Goal: Information Seeking & Learning: Learn about a topic

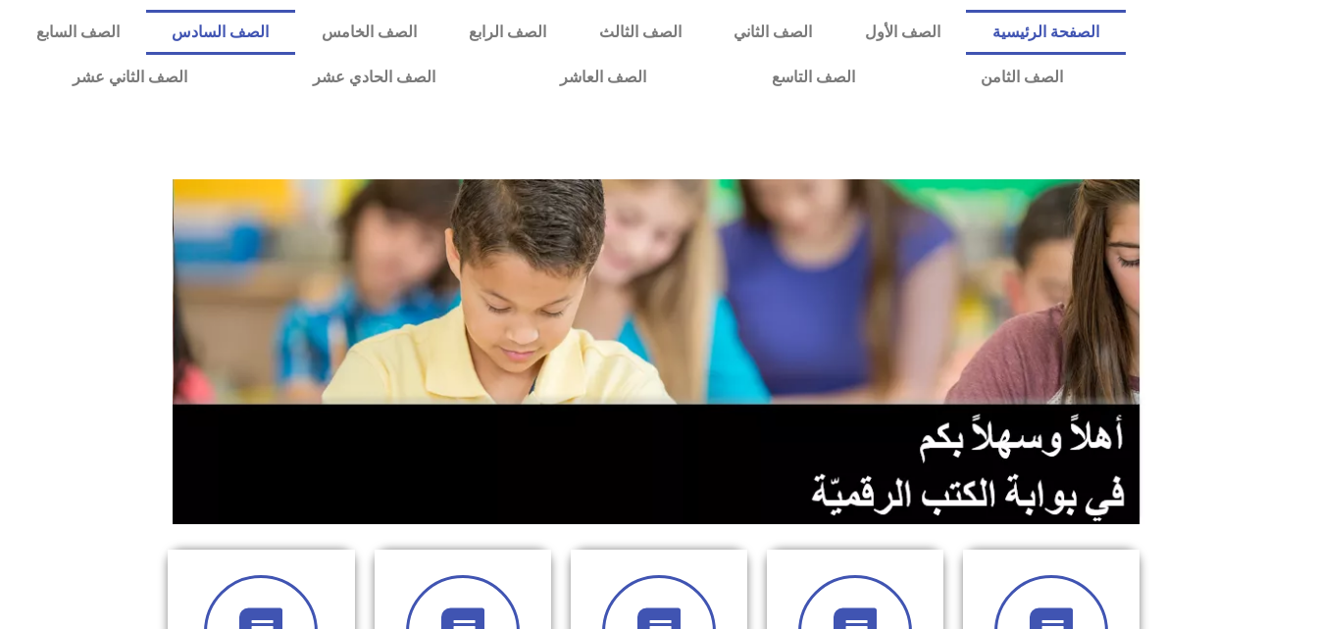
click at [295, 33] on link "الصف السادس" at bounding box center [220, 32] width 149 height 45
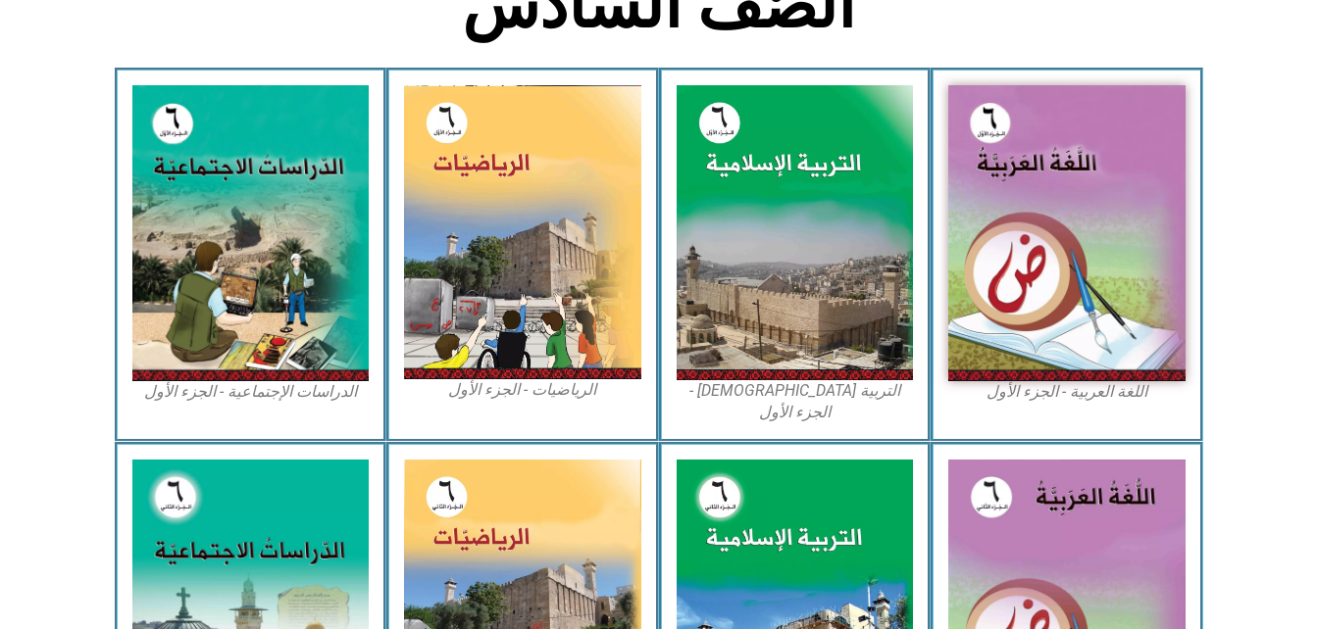
scroll to position [614, 0]
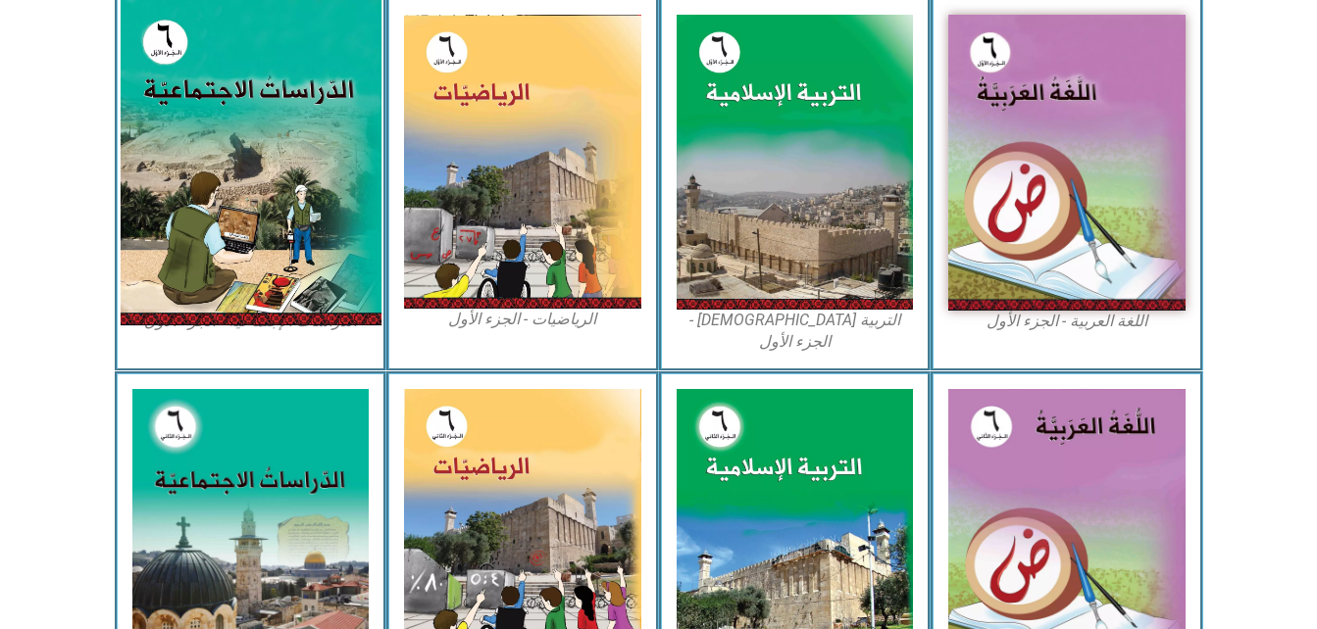
click at [276, 114] on img at bounding box center [250, 162] width 261 height 325
click at [338, 122] on img at bounding box center [250, 162] width 261 height 325
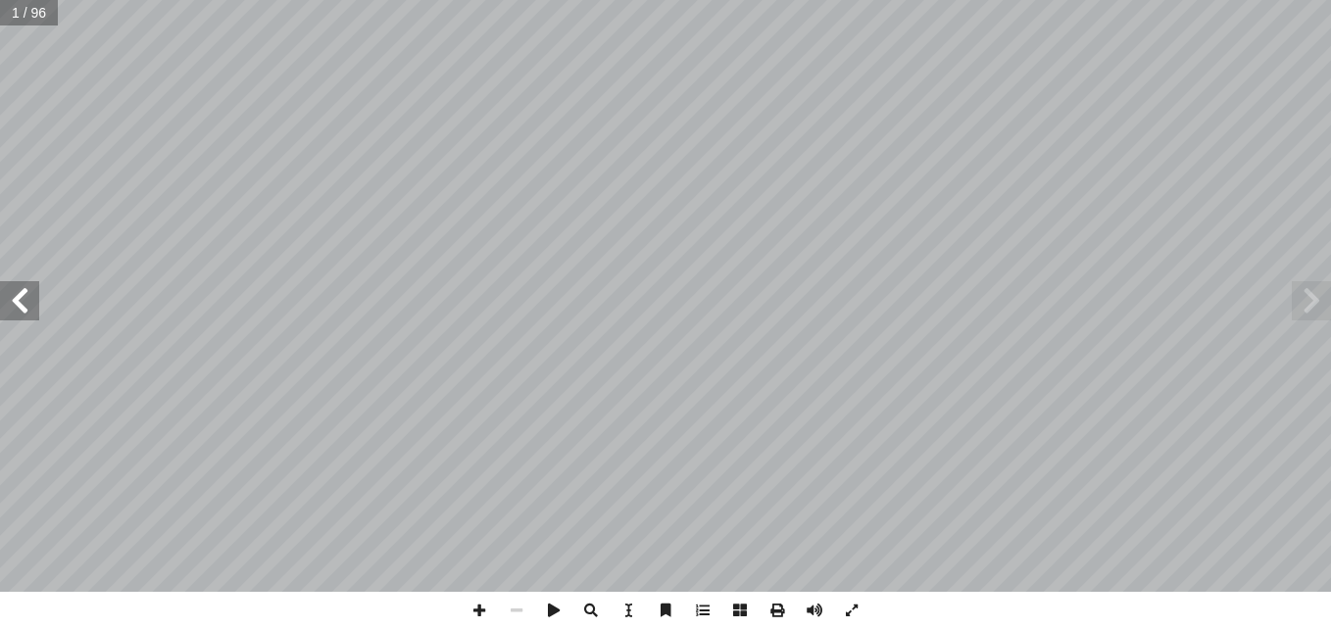
click at [14, 290] on span at bounding box center [19, 300] width 39 height 39
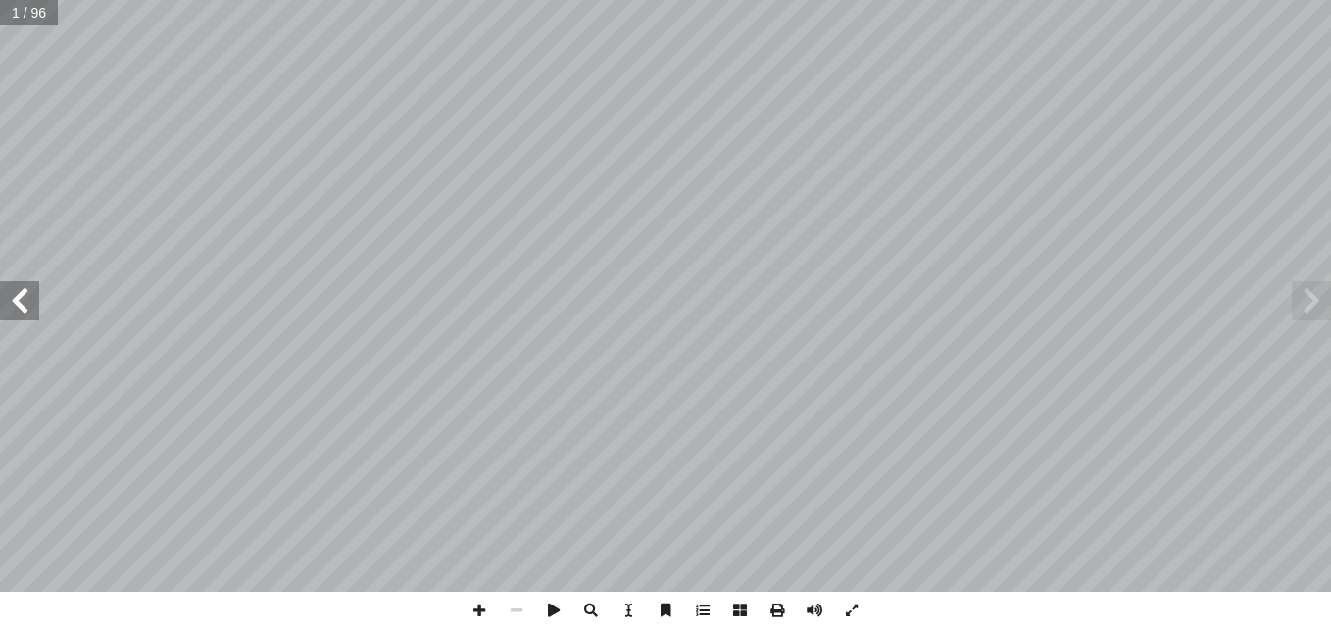
click at [14, 290] on span at bounding box center [19, 300] width 39 height 39
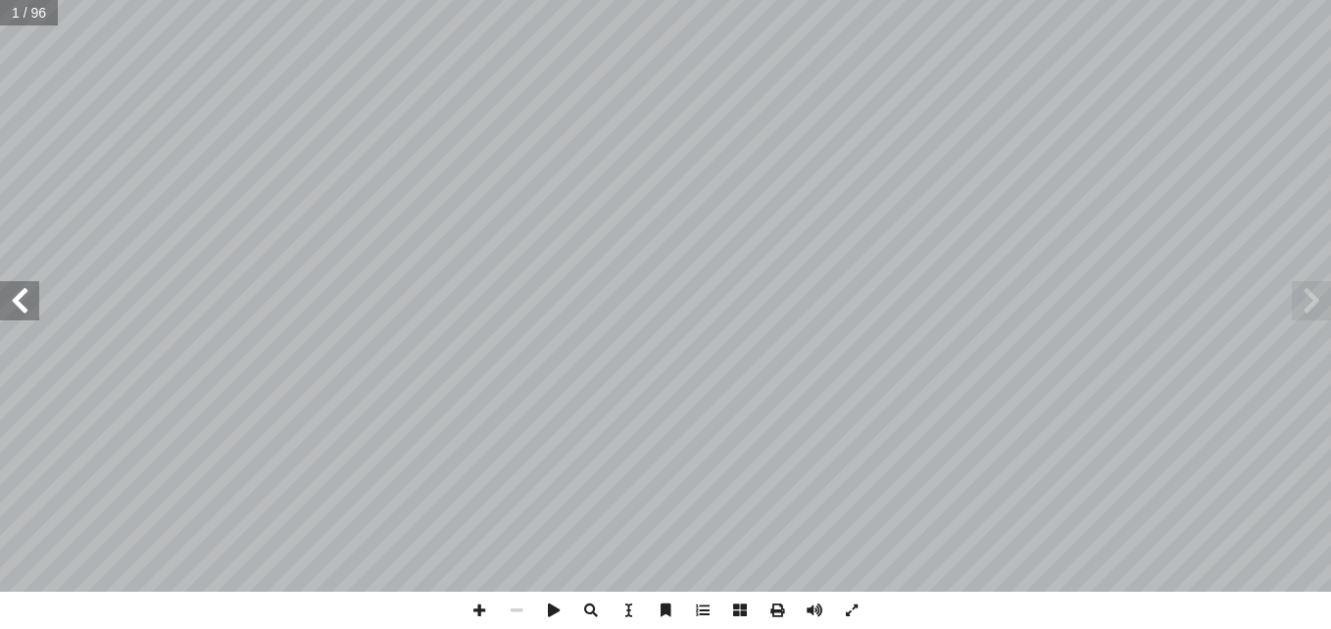
click at [14, 290] on span at bounding box center [19, 300] width 39 height 39
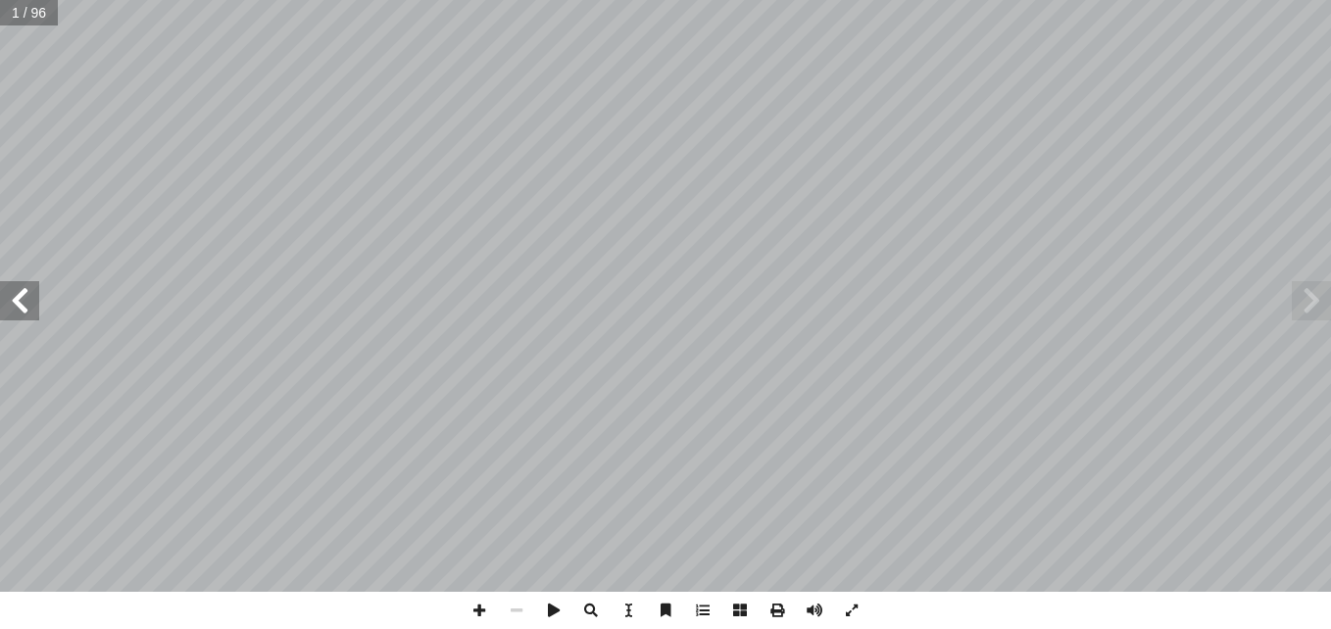
click at [14, 290] on span at bounding box center [19, 300] width 39 height 39
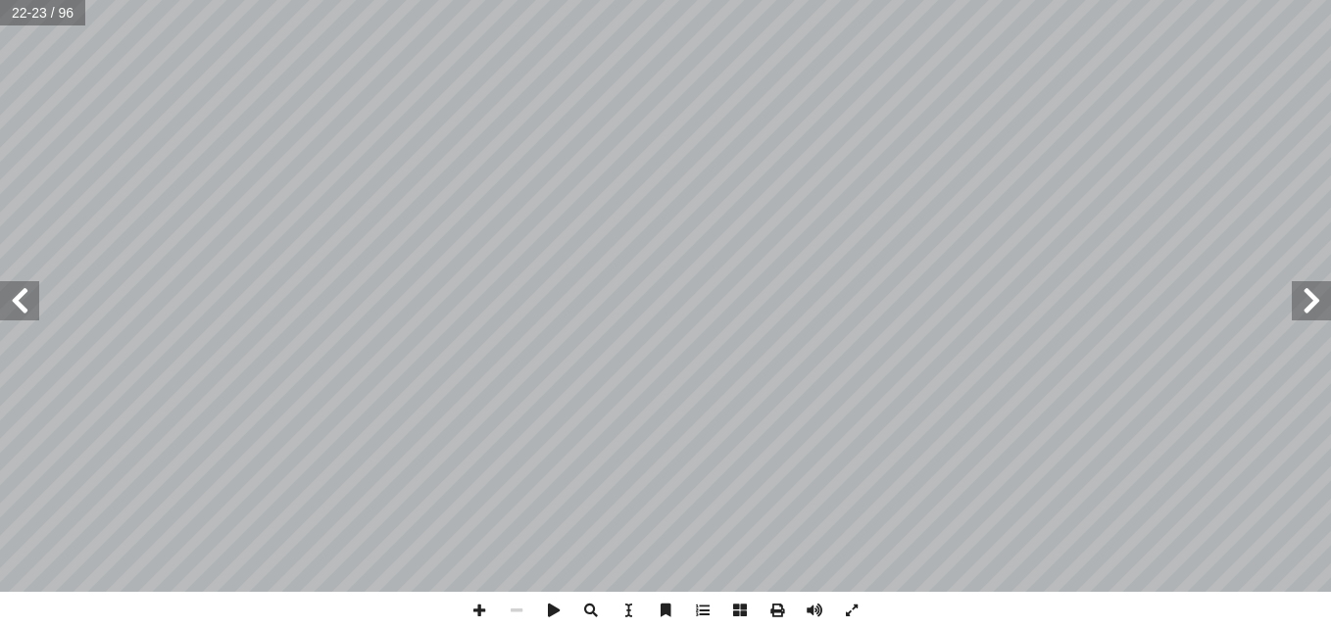
click at [14, 290] on span at bounding box center [19, 300] width 39 height 39
click at [19, 319] on span at bounding box center [19, 300] width 39 height 39
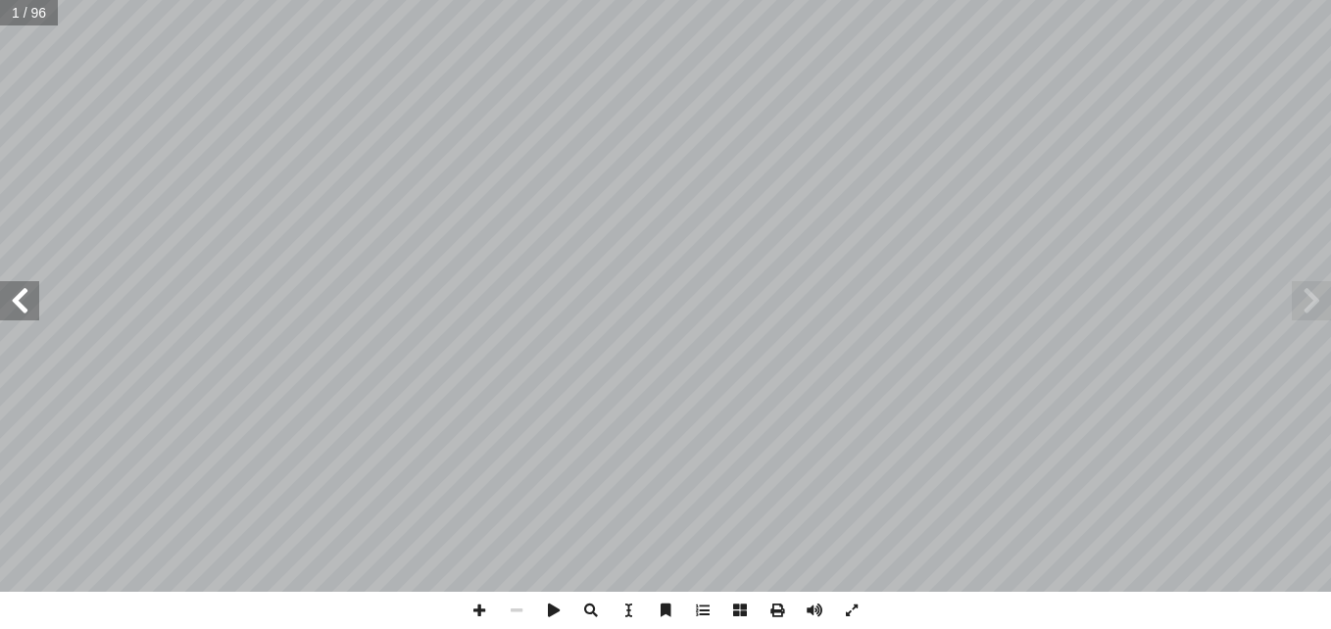
click at [19, 319] on span at bounding box center [19, 300] width 39 height 39
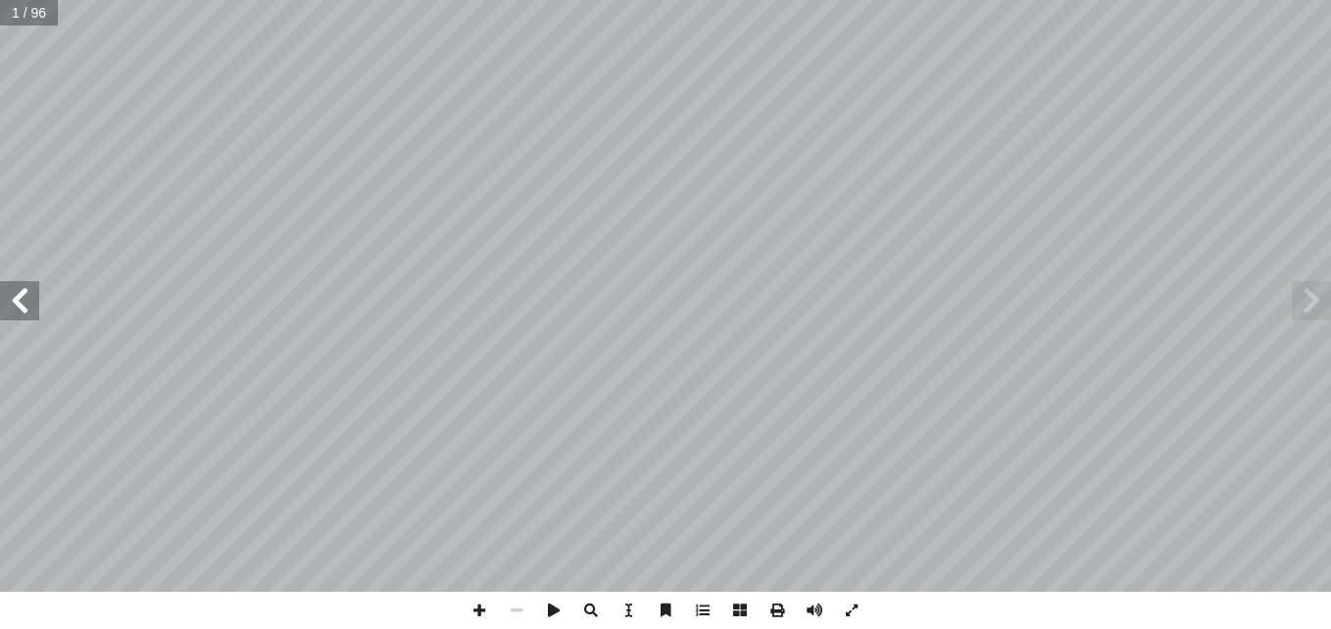
click at [19, 319] on span at bounding box center [19, 300] width 39 height 39
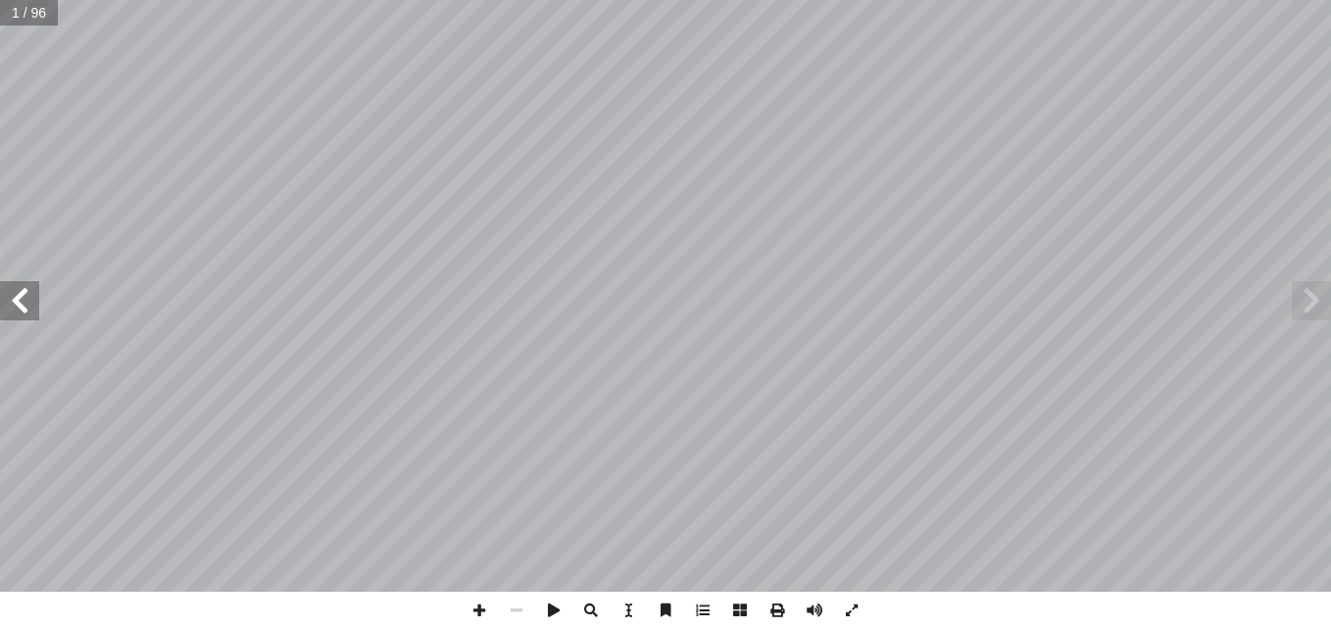
click at [19, 319] on span at bounding box center [19, 300] width 39 height 39
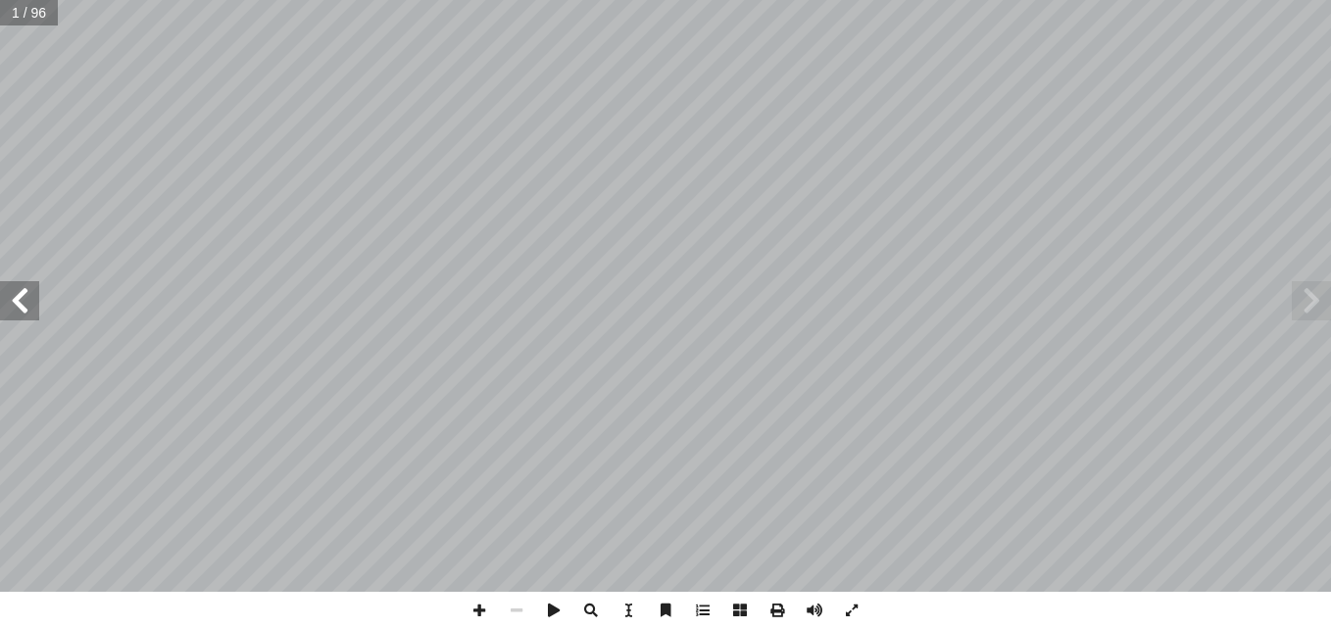
click at [19, 319] on span at bounding box center [19, 300] width 39 height 39
click at [18, 296] on span at bounding box center [19, 300] width 39 height 39
click at [21, 306] on span at bounding box center [19, 300] width 39 height 39
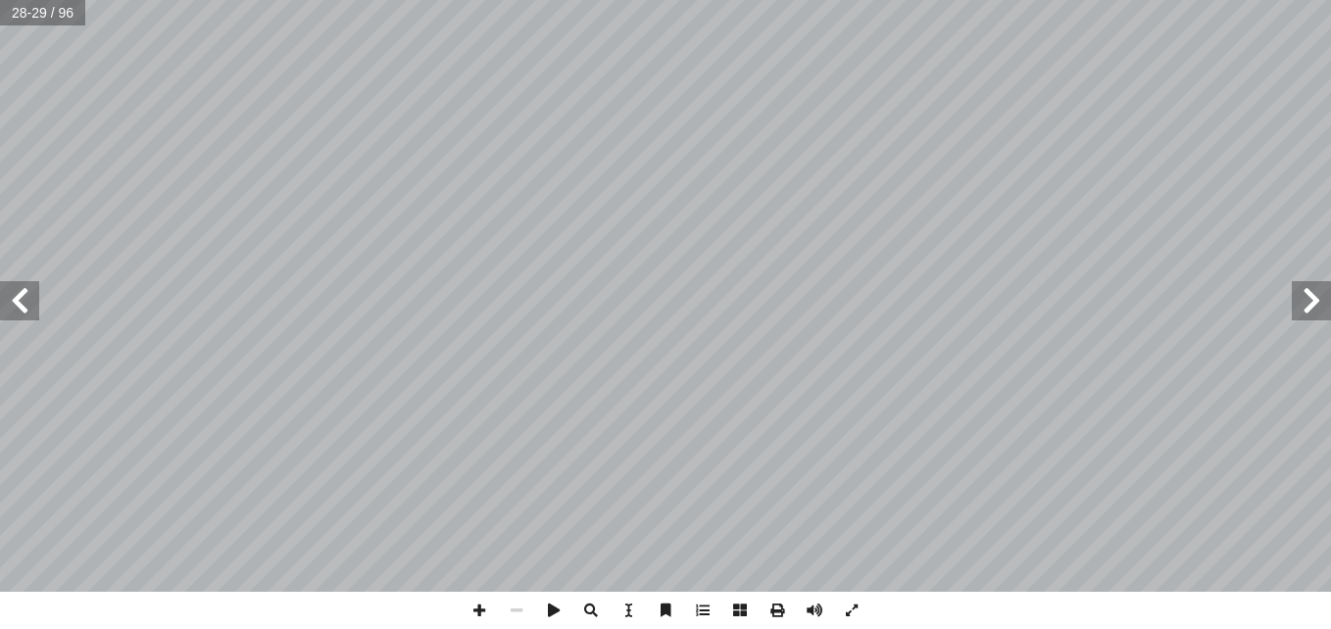
click at [1304, 302] on span at bounding box center [1311, 300] width 39 height 39
click at [1301, 290] on span at bounding box center [1311, 300] width 39 height 39
click at [17, 312] on span at bounding box center [19, 300] width 39 height 39
